Goal: Transaction & Acquisition: Download file/media

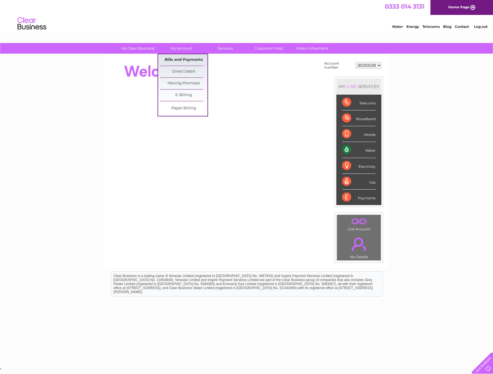
click at [182, 59] on link "Bills and Payments" at bounding box center [183, 59] width 47 height 11
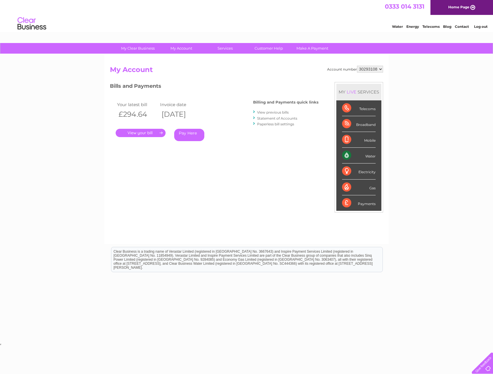
click at [150, 134] on link "." at bounding box center [141, 133] width 50 height 8
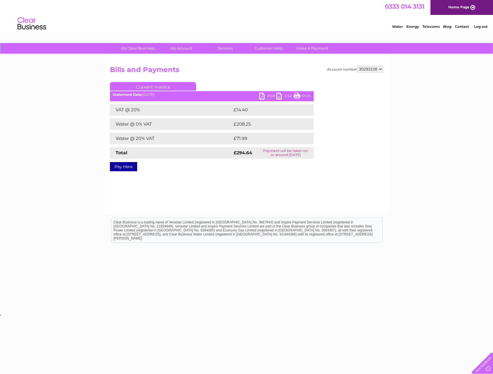
click at [266, 97] on link "PDF" at bounding box center [267, 97] width 17 height 8
